Goal: Information Seeking & Learning: Learn about a topic

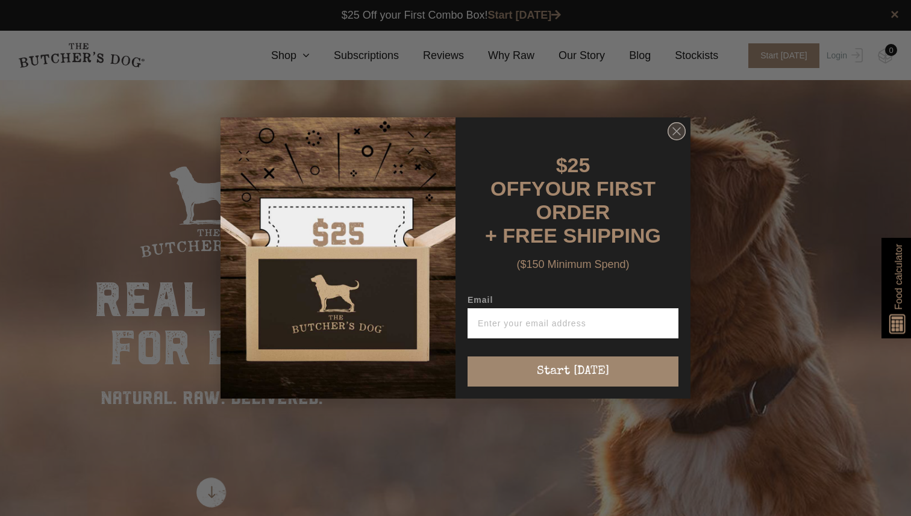
click at [679, 140] on circle "Close dialog" at bounding box center [676, 131] width 17 height 17
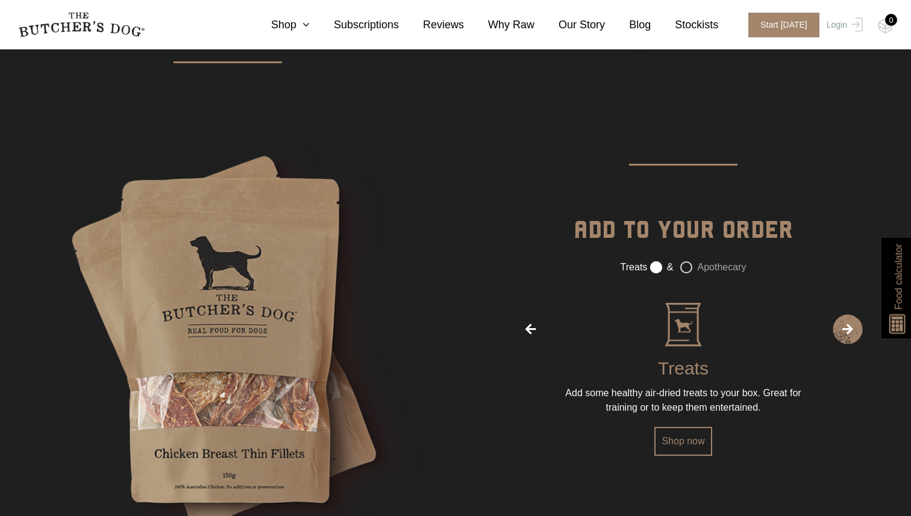
scroll to position [1953, 0]
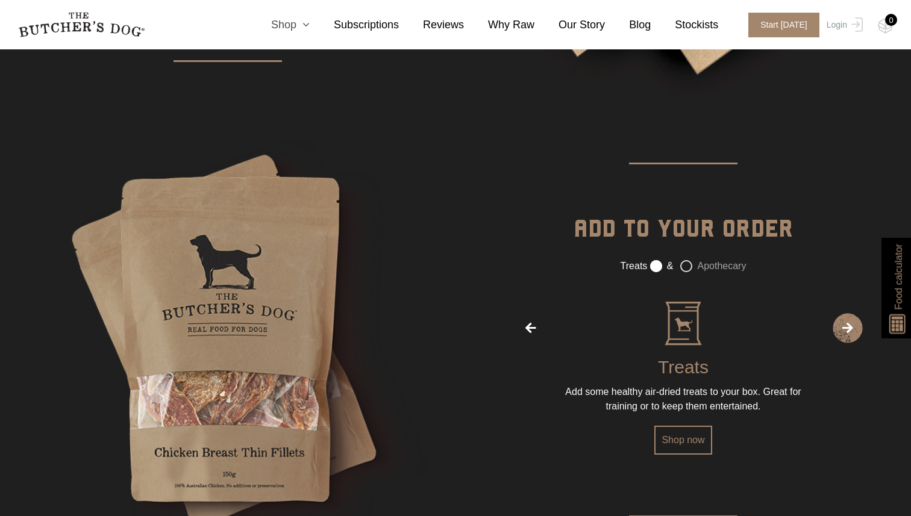
click at [296, 25] on link "Shop" at bounding box center [278, 25] width 63 height 16
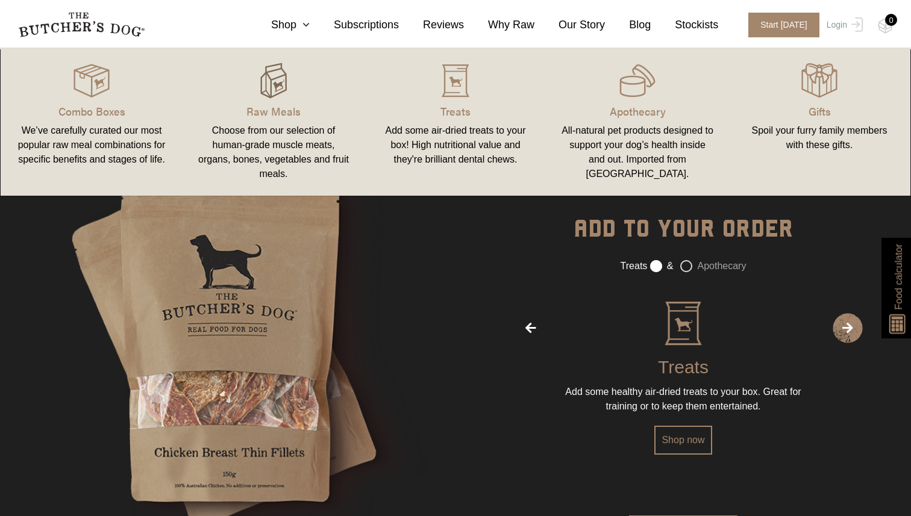
click at [278, 93] on img at bounding box center [273, 81] width 36 height 36
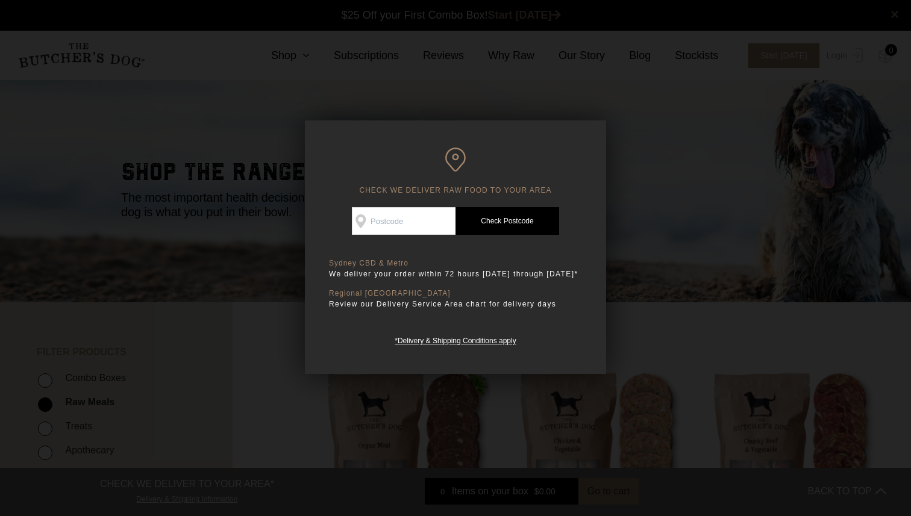
scroll to position [1, 0]
click at [396, 229] on input "Check Availability At" at bounding box center [404, 221] width 104 height 28
type input "2024"
click at [512, 222] on link "Check Postcode" at bounding box center [507, 221] width 104 height 28
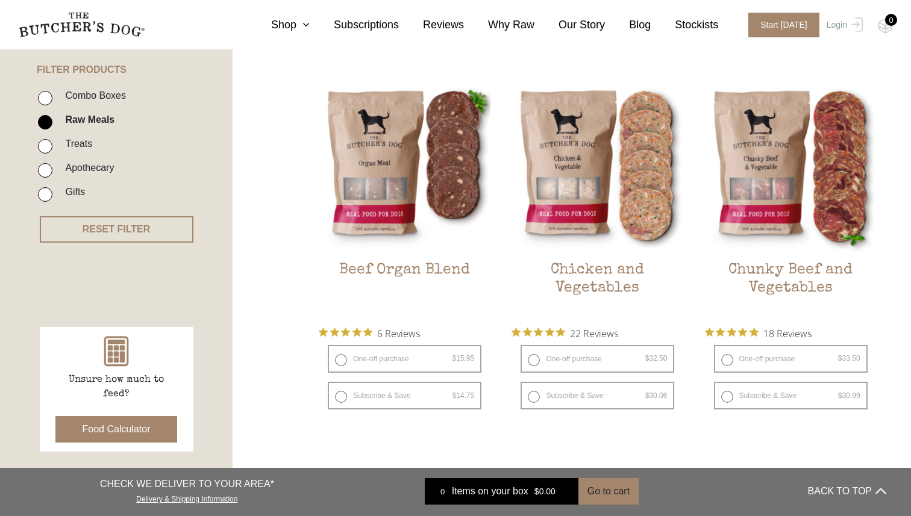
scroll to position [283, 0]
click at [462, 292] on h2 "Beef Organ Blend" at bounding box center [405, 289] width 172 height 57
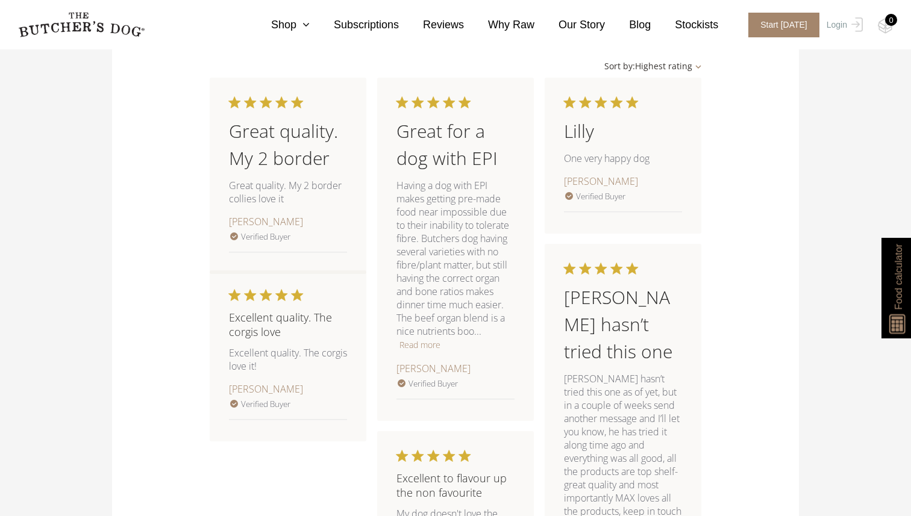
scroll to position [1157, 0]
click at [298, 28] on link "Shop" at bounding box center [278, 25] width 63 height 16
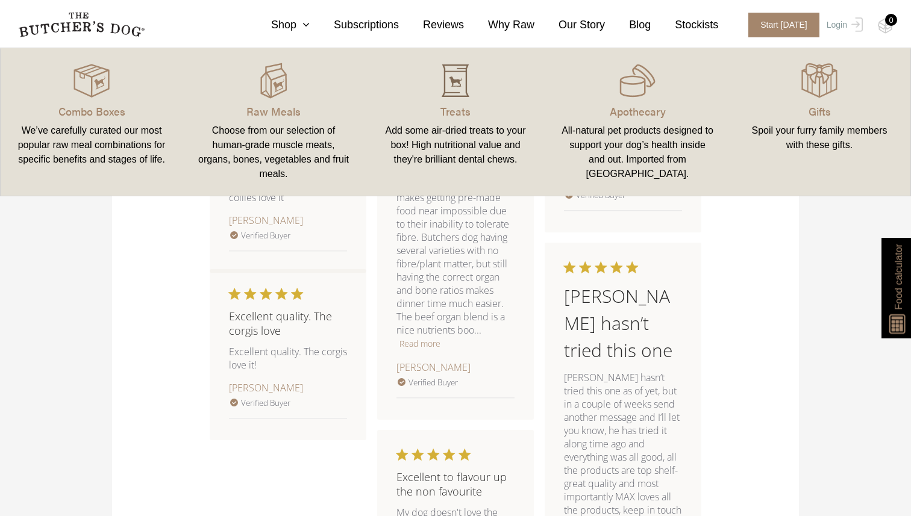
click at [451, 91] on img at bounding box center [455, 81] width 36 height 36
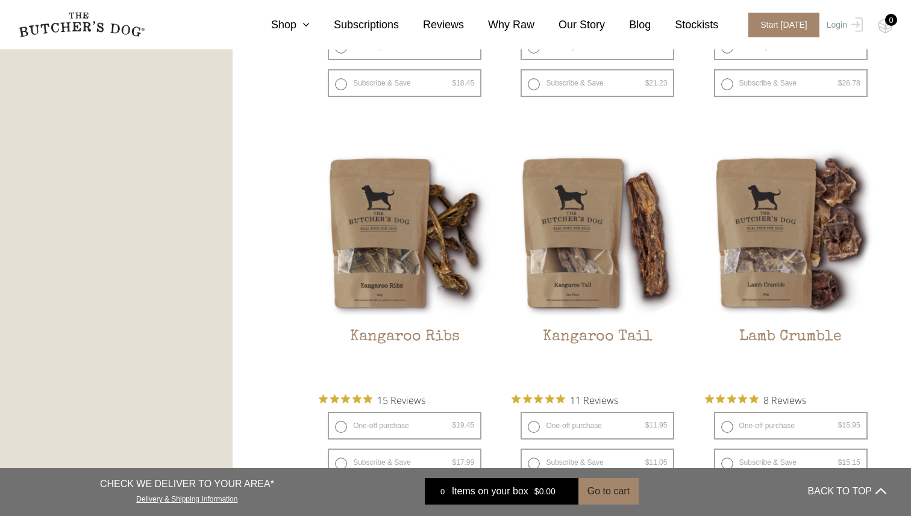
scroll to position [977, 0]
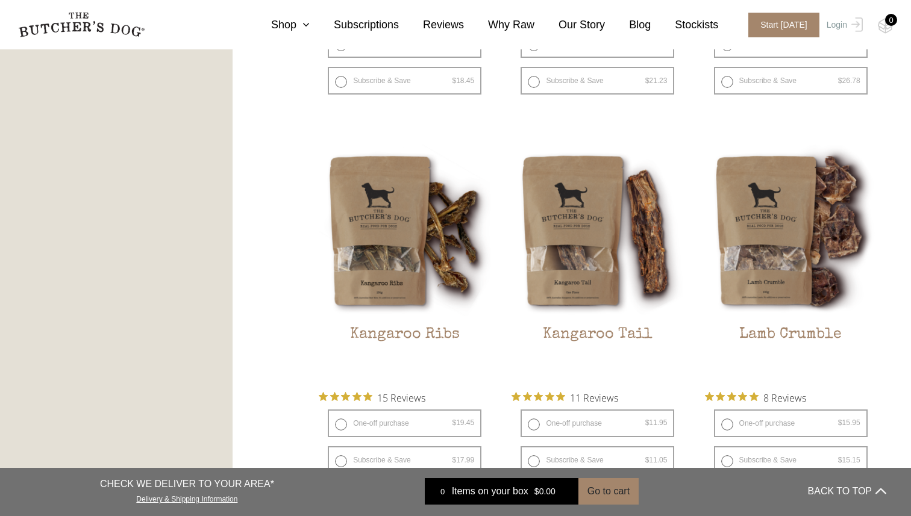
click at [505, 378] on ul "Beef Liver Treats $ 17.45 — or subscribe and save 7.5% 3 Reviews One-off purcha…" at bounding box center [598, 170] width 559 height 1571
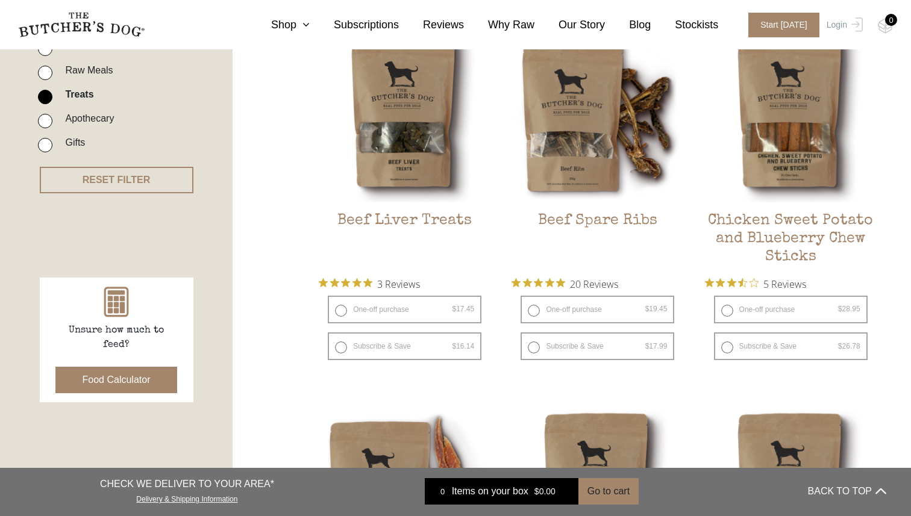
scroll to position [358, 0]
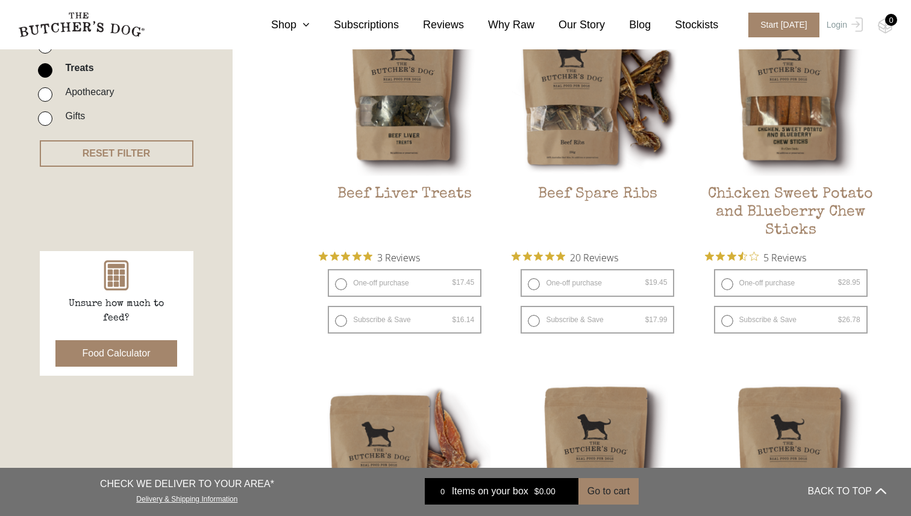
click at [125, 354] on button "Food Calculator" at bounding box center [116, 353] width 122 height 27
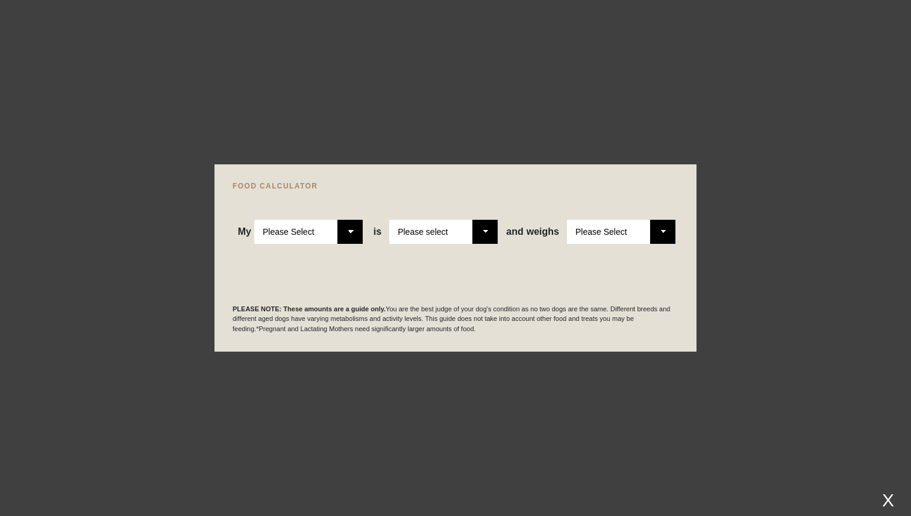
click at [352, 230] on select "Please Select Adult Dog Puppy" at bounding box center [308, 232] width 108 height 24
select select "puppy"
click at [254, 220] on select "Please Select Adult Dog Puppy" at bounding box center [308, 232] width 108 height 24
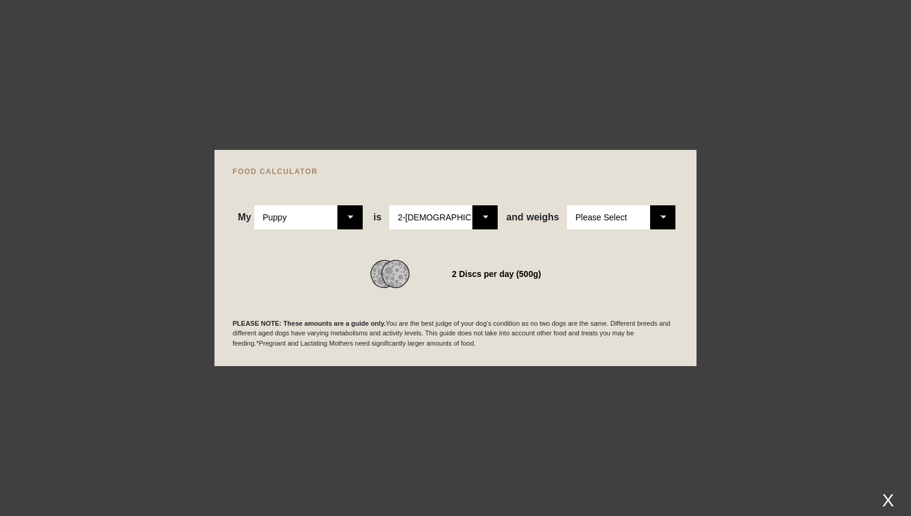
click at [484, 216] on select "Please Select 2-4 months old 4-5 months old 6-8 months old 8-12 months old" at bounding box center [443, 217] width 108 height 24
click at [389, 205] on select "Please Select 2-4 months old 4-5 months old 6-8 months old 8-12 months old" at bounding box center [443, 217] width 108 height 24
click at [657, 225] on select "Please Select 1kg 2kg 3kg 4kg 5kg 6kg 7kg 8kg 9kg 10kg 11kg 12kg 13kg 14kg 15kg…" at bounding box center [621, 217] width 108 height 24
select select "3"
click at [567, 205] on select "Please Select 1kg 2kg 3kg 4kg 5kg 6kg 7kg 8kg 9kg 10kg 11kg 12kg 13kg 14kg 15kg…" at bounding box center [621, 217] width 108 height 24
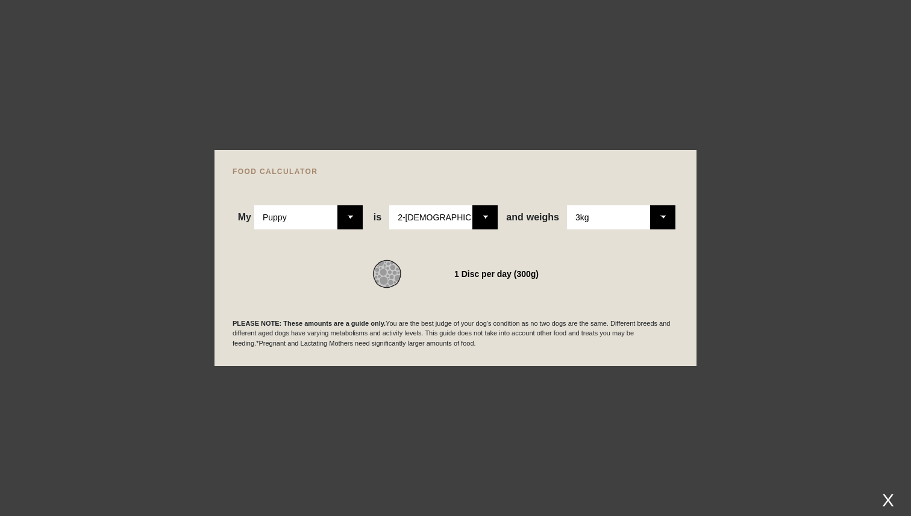
click at [620, 131] on div at bounding box center [455, 258] width 911 height 516
click at [887, 502] on div "X" at bounding box center [888, 500] width 22 height 20
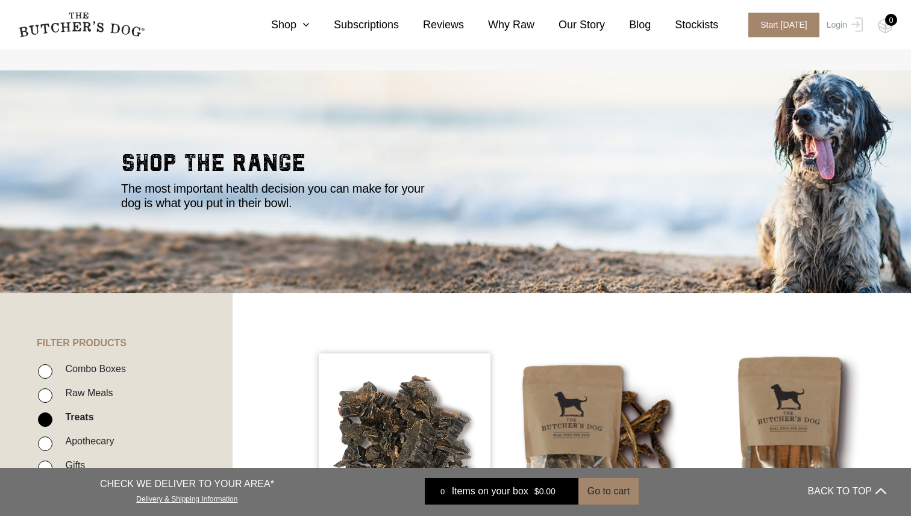
scroll to position [0, 0]
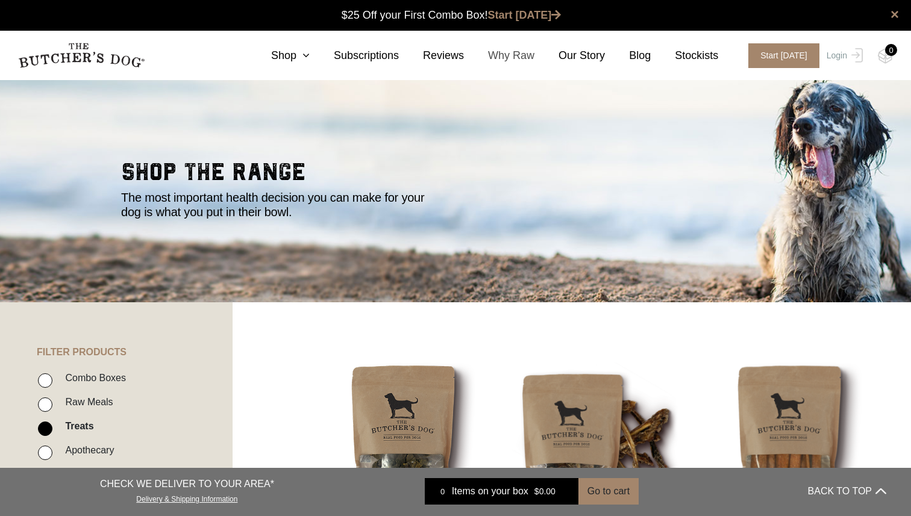
click at [505, 55] on link "Why Raw" at bounding box center [499, 56] width 70 height 16
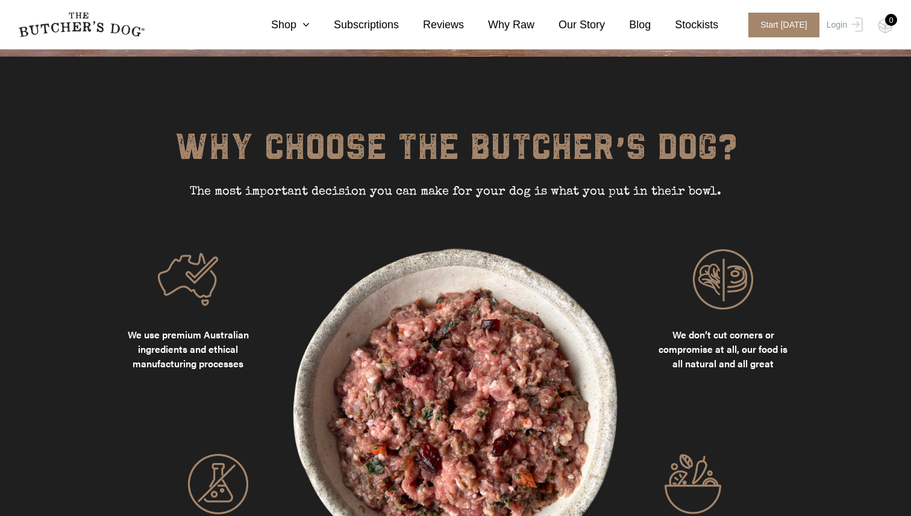
scroll to position [1051, 0]
